Goal: Task Accomplishment & Management: Manage account settings

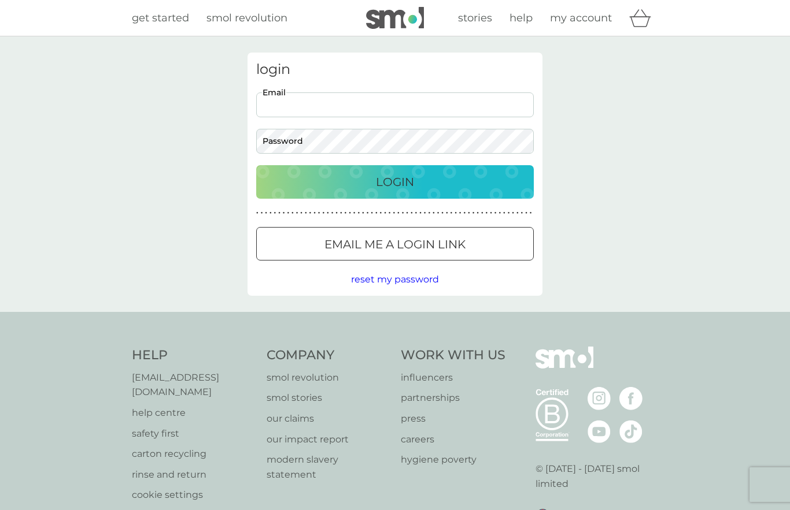
type input "[PERSON_NAME][EMAIL_ADDRESS][DOMAIN_NAME]"
click at [395, 181] on button "Login" at bounding box center [394, 182] width 277 height 34
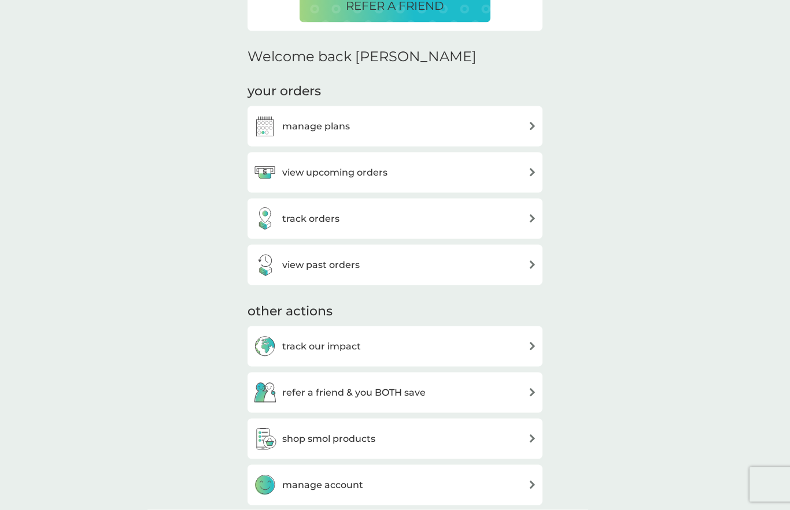
scroll to position [317, 0]
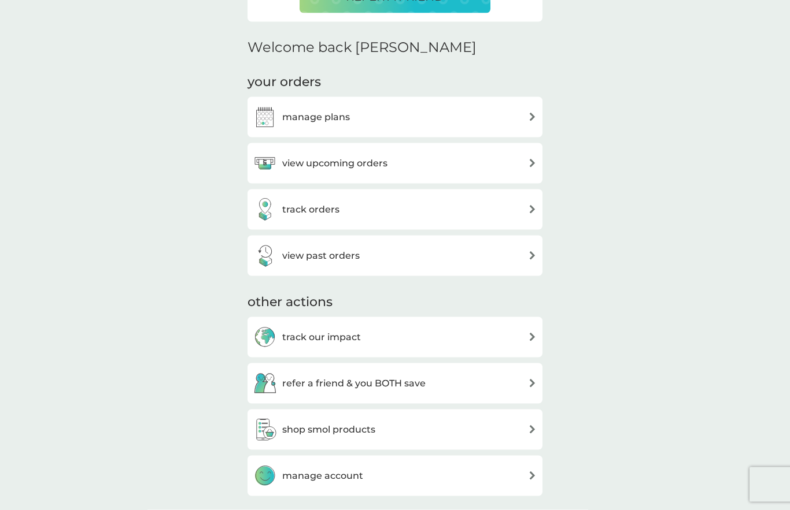
click at [523, 117] on div "manage plans" at bounding box center [394, 117] width 283 height 23
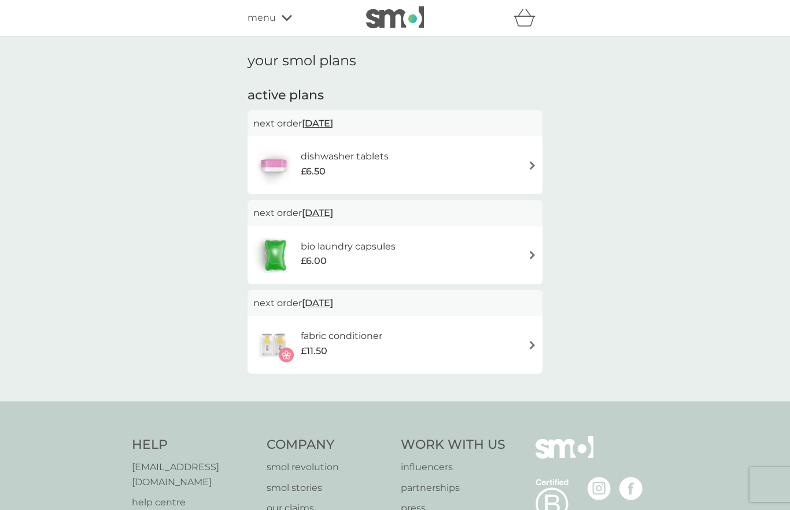
click at [534, 344] on img at bounding box center [532, 345] width 9 height 9
